Goal: Use online tool/utility: Utilize a website feature to perform a specific function

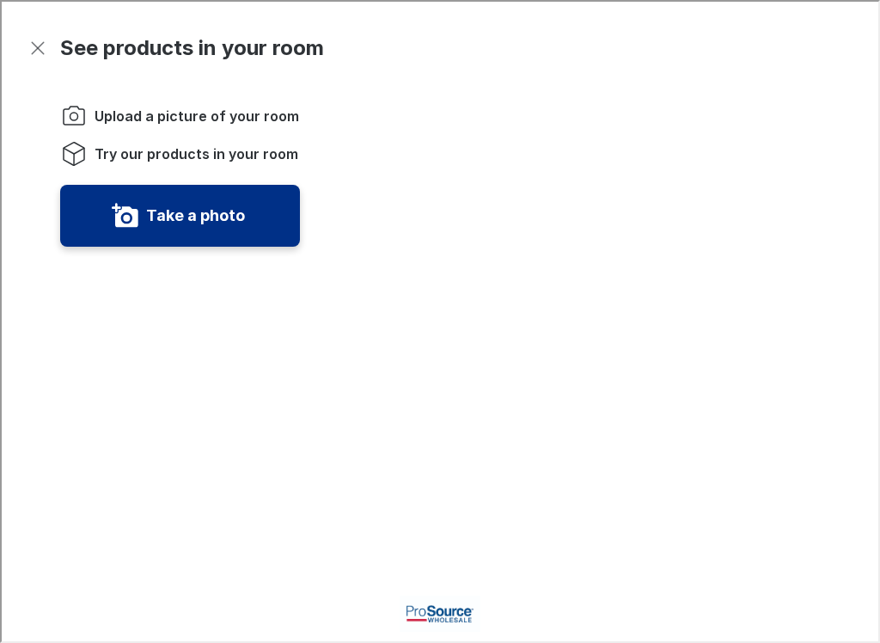
click at [169, 195] on button "Take a photo" at bounding box center [178, 214] width 240 height 62
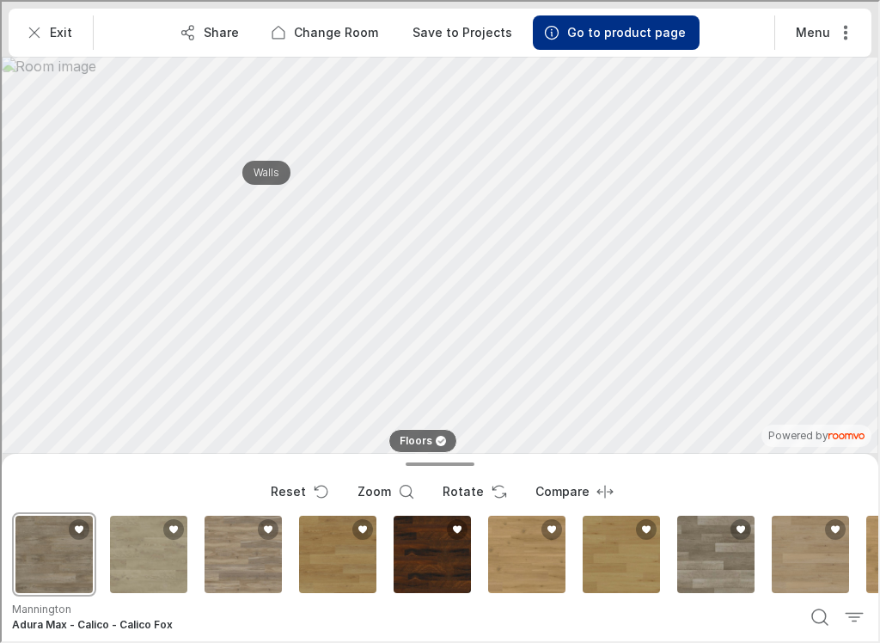
click at [260, 164] on p "Walls" at bounding box center [265, 171] width 26 height 15
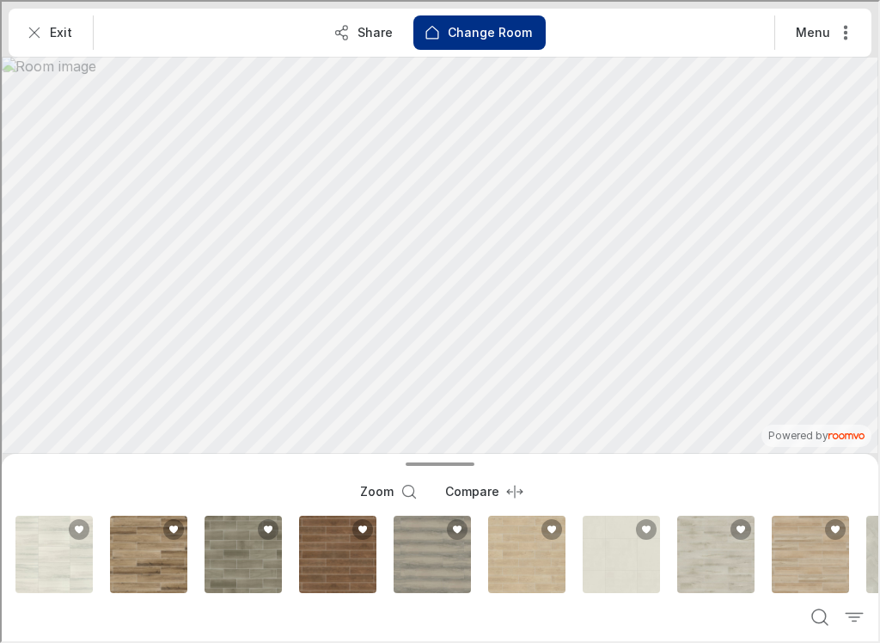
click at [258, 178] on button "Walls" at bounding box center [265, 171] width 63 height 24
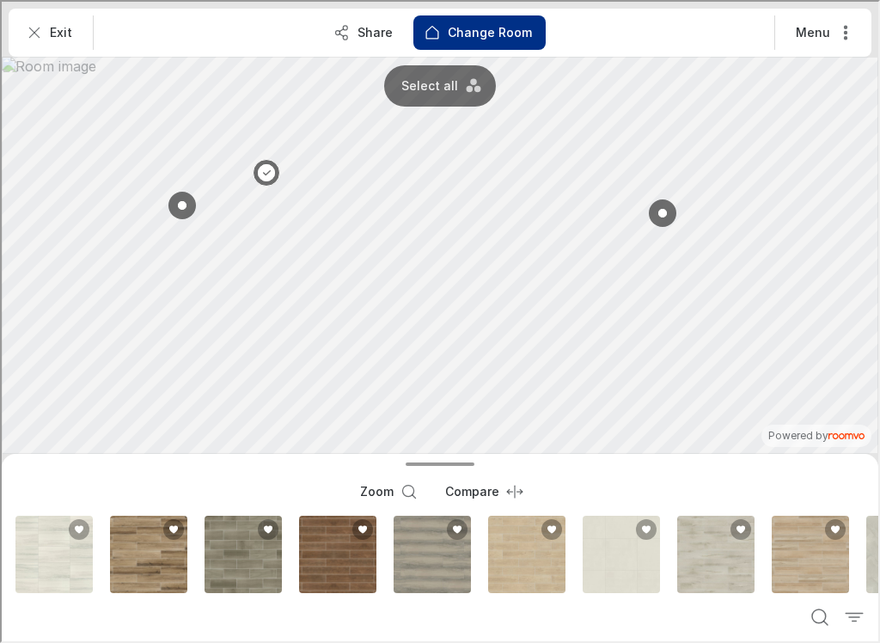
click at [366, 506] on button "Zoom" at bounding box center [386, 490] width 82 height 34
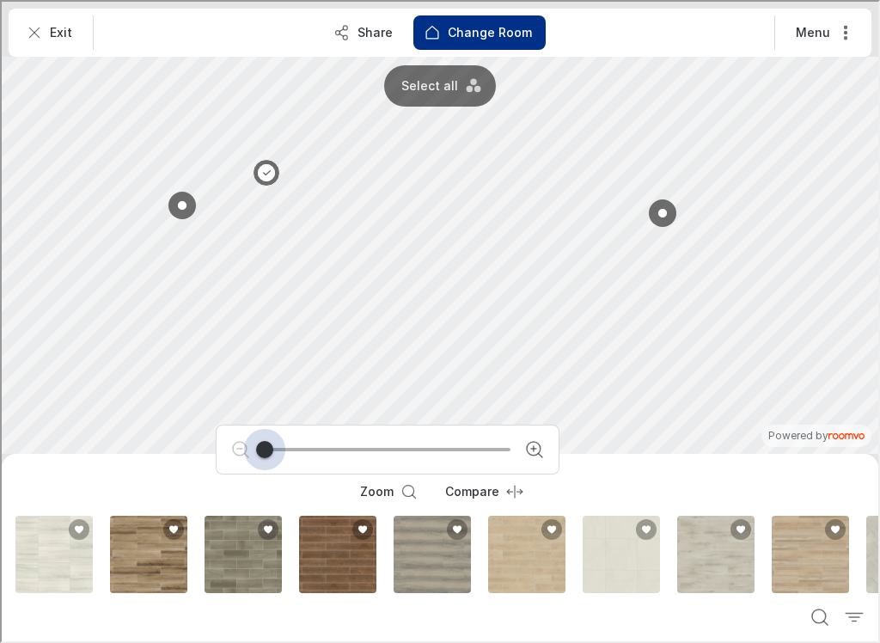
type input "1"
click at [564, 349] on div at bounding box center [438, 320] width 877 height 640
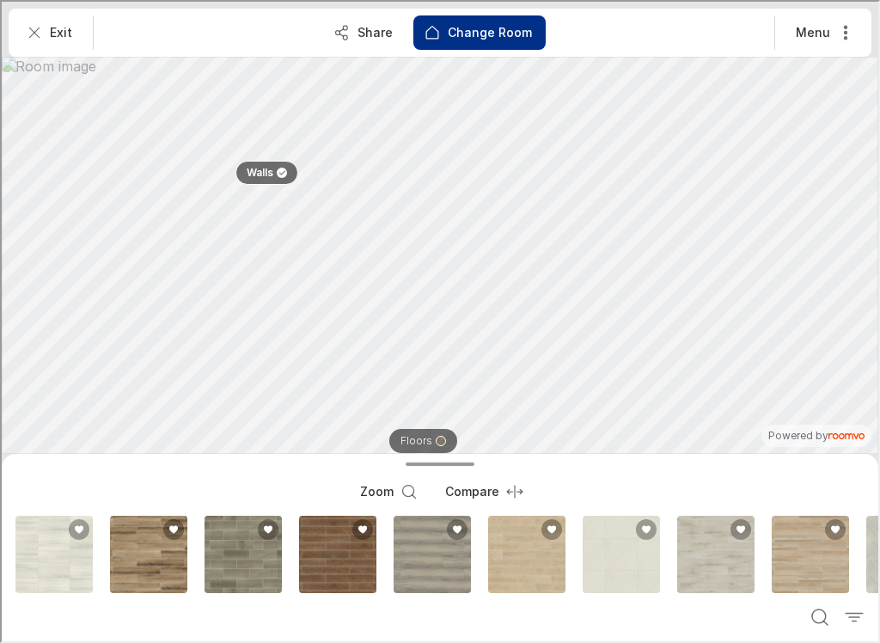
click at [257, 169] on p "Walls" at bounding box center [258, 171] width 27 height 15
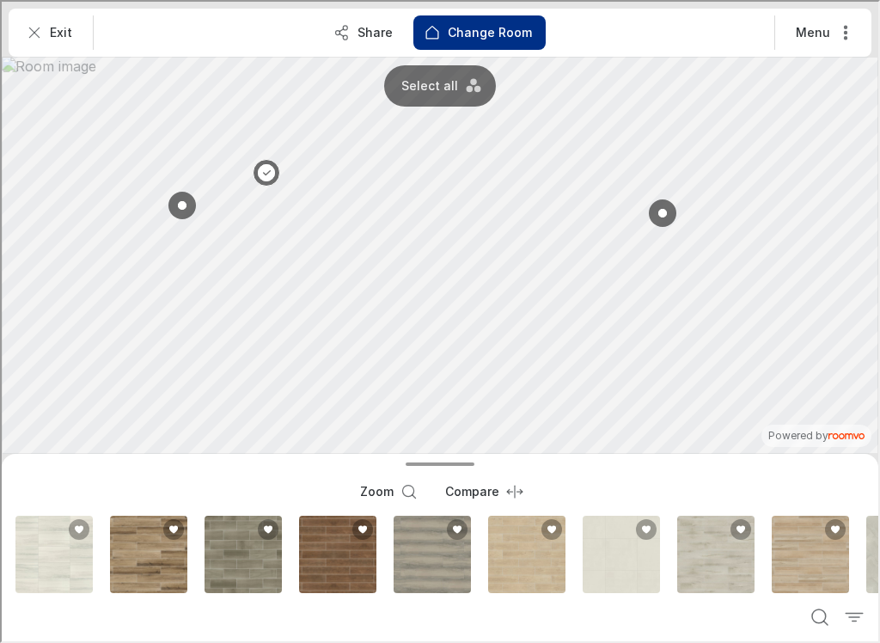
click at [813, 612] on icon "Search products" at bounding box center [818, 615] width 21 height 21
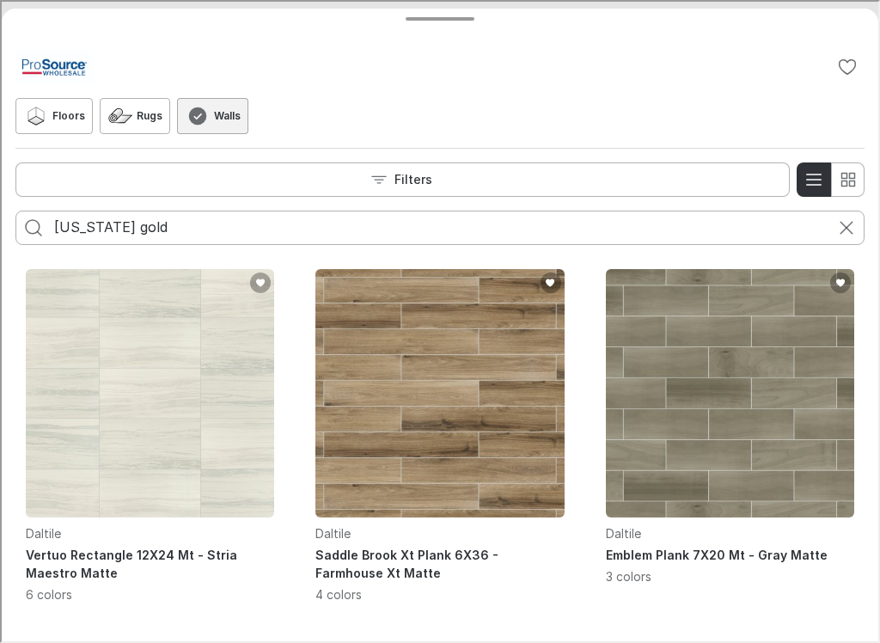
type input "[US_STATE] gold"
click at [27, 217] on icon "Search for products" at bounding box center [31, 226] width 21 height 21
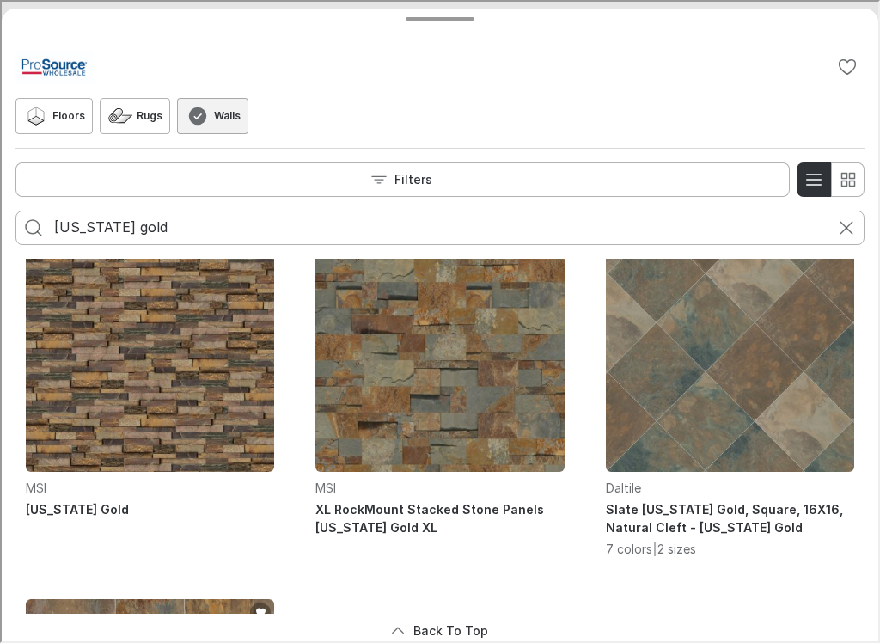
scroll to position [423, 0]
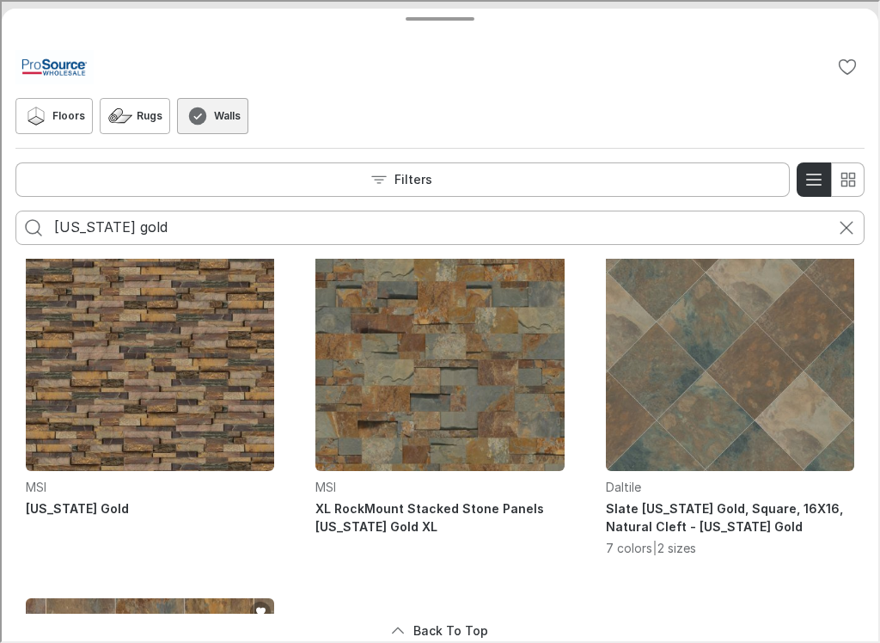
click at [402, 506] on h4 "XL RockMount Stacked Stone Panels [US_STATE] Gold XL" at bounding box center [438, 516] width 248 height 36
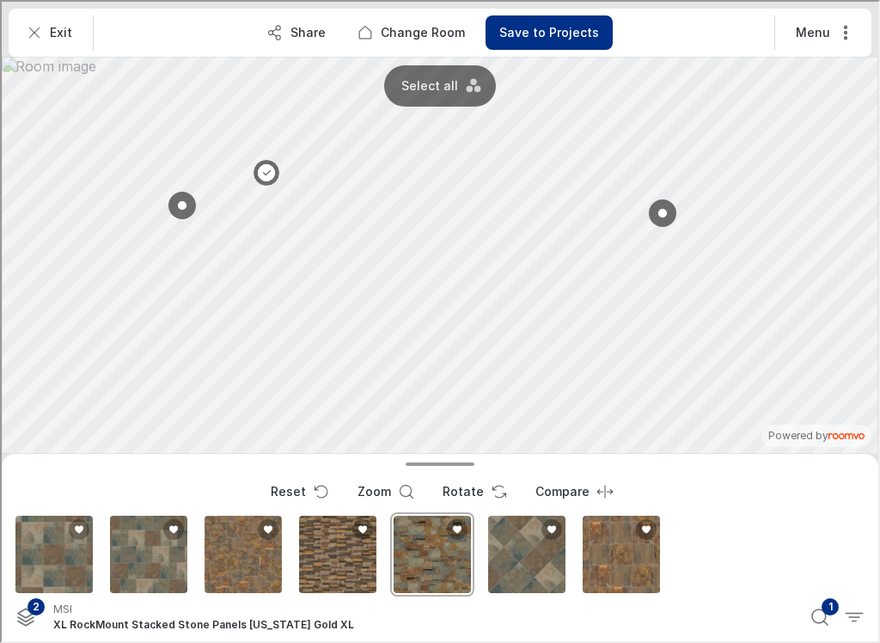
click at [311, 491] on button "Reset" at bounding box center [296, 490] width 83 height 34
click at [433, 558] on div "XL RockMount Stacked Stone Panels California Gold XL" at bounding box center [431, 553] width 84 height 84
click at [317, 487] on icon "Reset product" at bounding box center [319, 490] width 17 height 17
